Goal: Communication & Community: Answer question/provide support

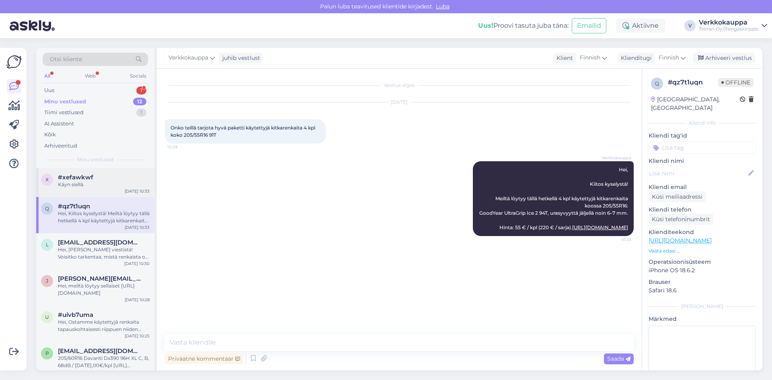
click at [70, 183] on div "Käyn siellä." at bounding box center [104, 184] width 92 height 7
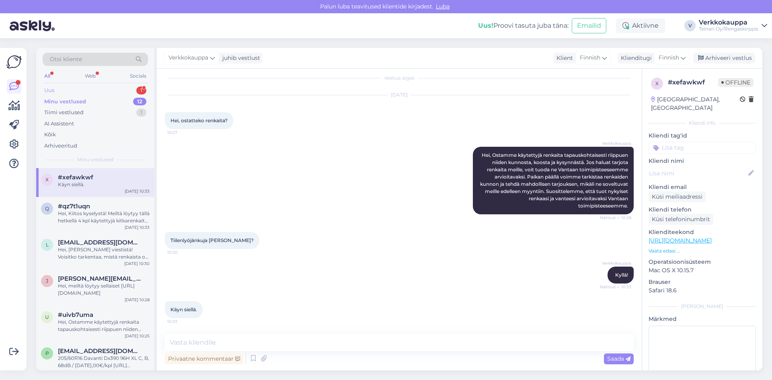
click at [66, 88] on div "Uus 1" at bounding box center [95, 90] width 105 height 11
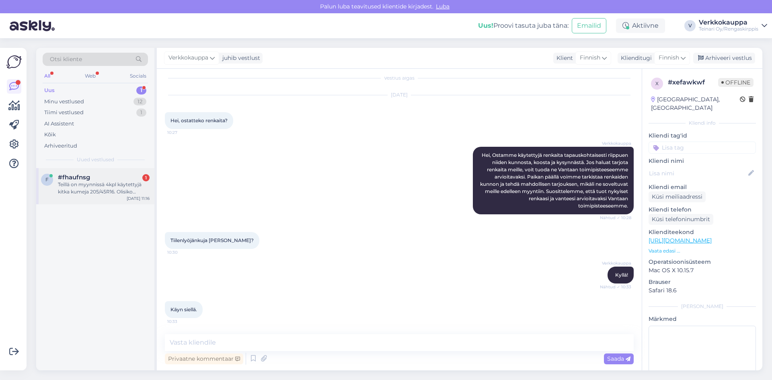
click at [87, 191] on div "Teillä on myynnissä 4kpl käytettyjä kitka kumeja 205/45R16. Olisiko mahdollista…" at bounding box center [104, 188] width 92 height 14
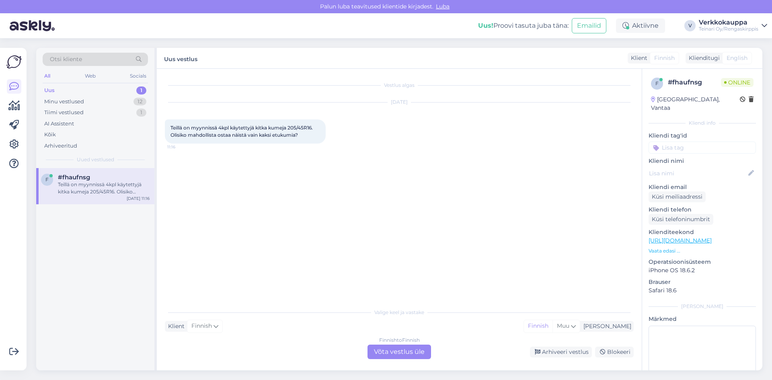
click at [407, 354] on div "Finnish to Finnish Võta vestlus üle" at bounding box center [400, 352] width 64 height 14
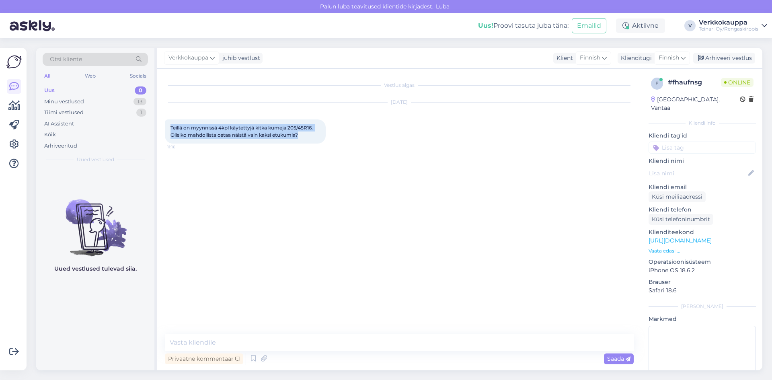
drag, startPoint x: 171, startPoint y: 128, endPoint x: 305, endPoint y: 134, distance: 134.1
click at [305, 134] on div "Teillä on myynnissä 4kpl käytettyjä kitka kumeja 205/45R16. Olisiko mahdollista…" at bounding box center [245, 131] width 161 height 24
copy span "Teillä on myynnissä 4kpl käytettyjä kitka kumeja 205/45R16. Olisiko mahdollista…"
click at [231, 338] on textarea at bounding box center [399, 342] width 469 height 17
paste textarea "Hei, Kiitos viestistä! Valitettavasti emme voi rikkoa sarjaa"
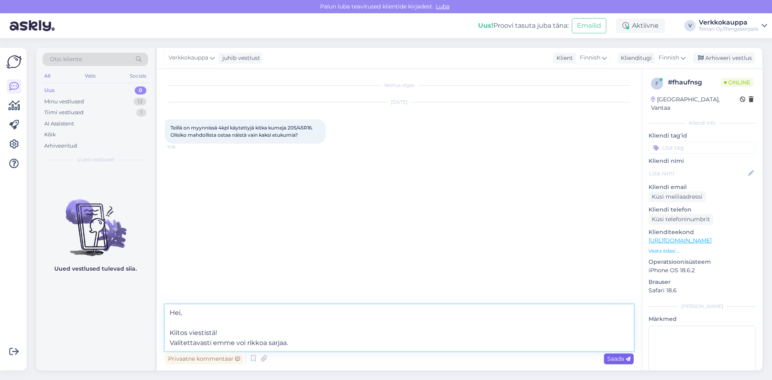
type textarea "Hei, Kiitos viestistä! Valitettavasti emme voi rikkoa sarjaa."
click at [622, 359] on span "Saada" at bounding box center [618, 358] width 23 height 7
